Goal: Unclear

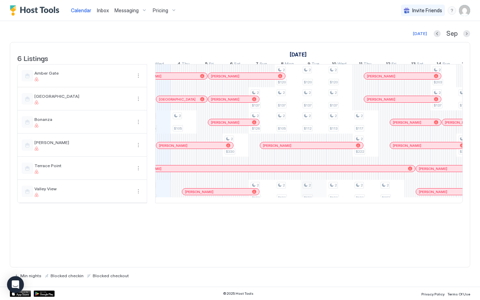
click at [315, 196] on div "2 $105 2 $130 2 $105 2 $330 2 $137 2 $126 2 $130 2 $120 2 $137 2 $105 2 $130 2 …" at bounding box center [430, 134] width 1351 height 139
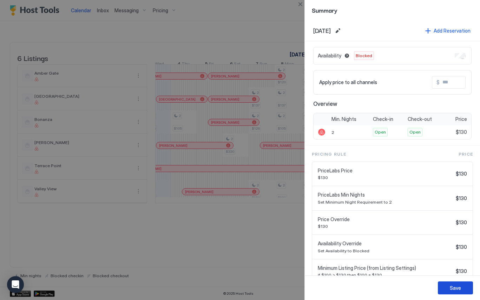
click at [454, 286] on div "Save" at bounding box center [455, 288] width 11 height 7
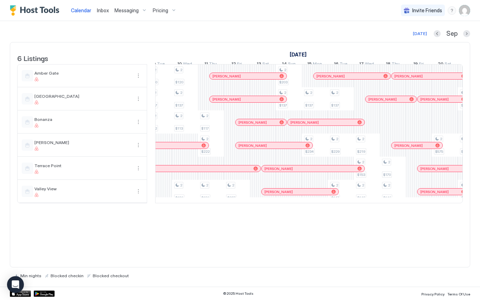
scroll to position [0, 568]
